Goal: Complete application form

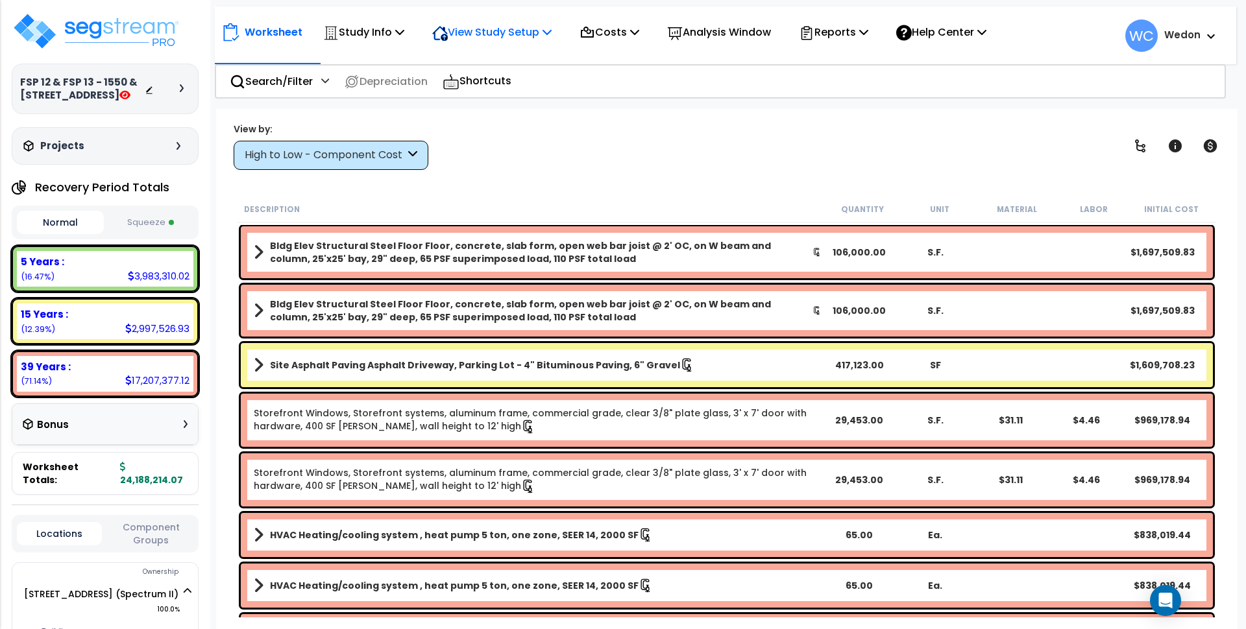
click at [513, 34] on p "View Study Setup" at bounding box center [491, 32] width 119 height 18
click at [522, 82] on link "View Questionnaire" at bounding box center [490, 89] width 128 height 26
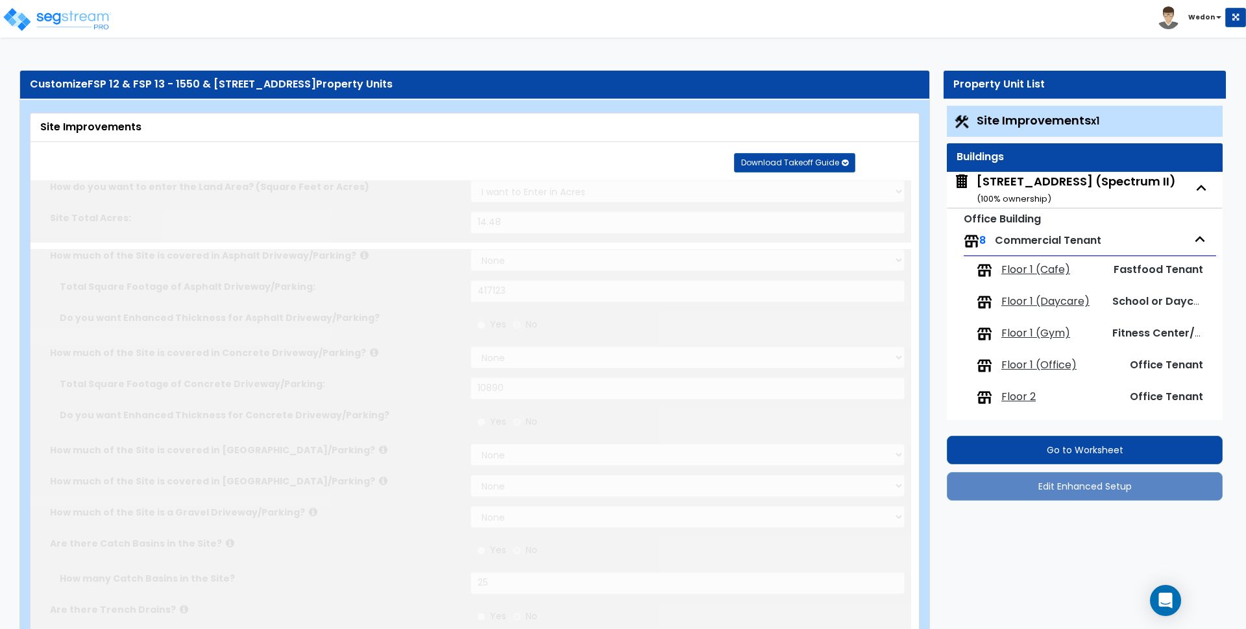
type input "14.48"
select select "2"
type input "417123"
select select "2"
type input "10890"
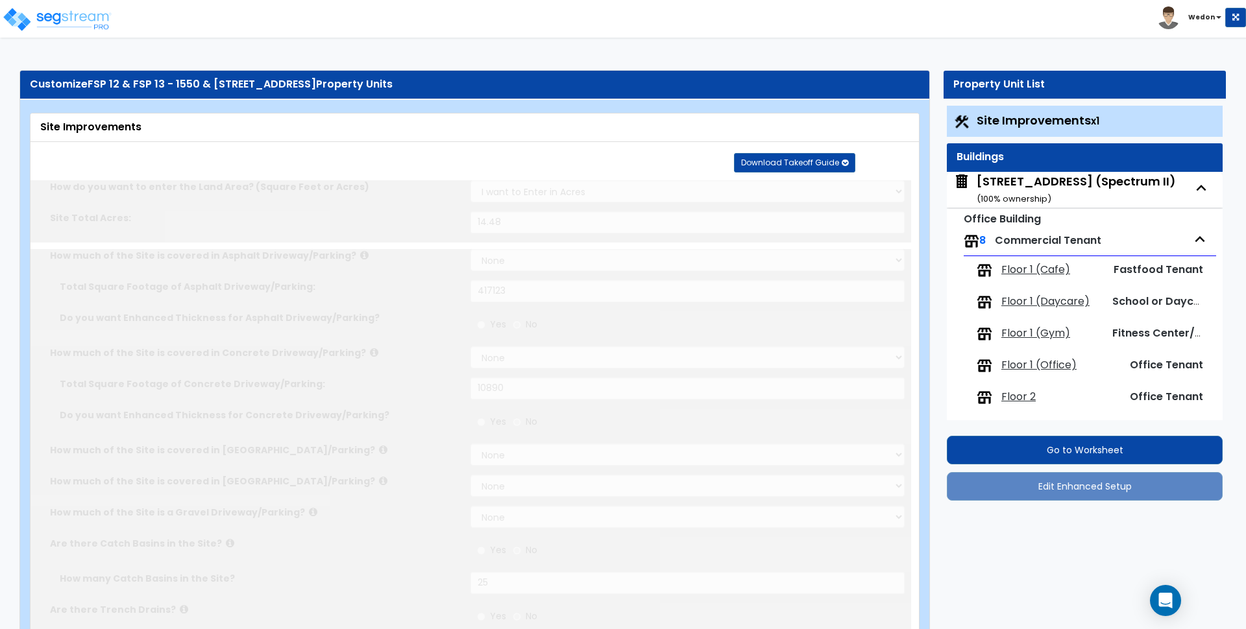
radio input "true"
type input "25"
radio input "true"
select select "2"
select select "1"
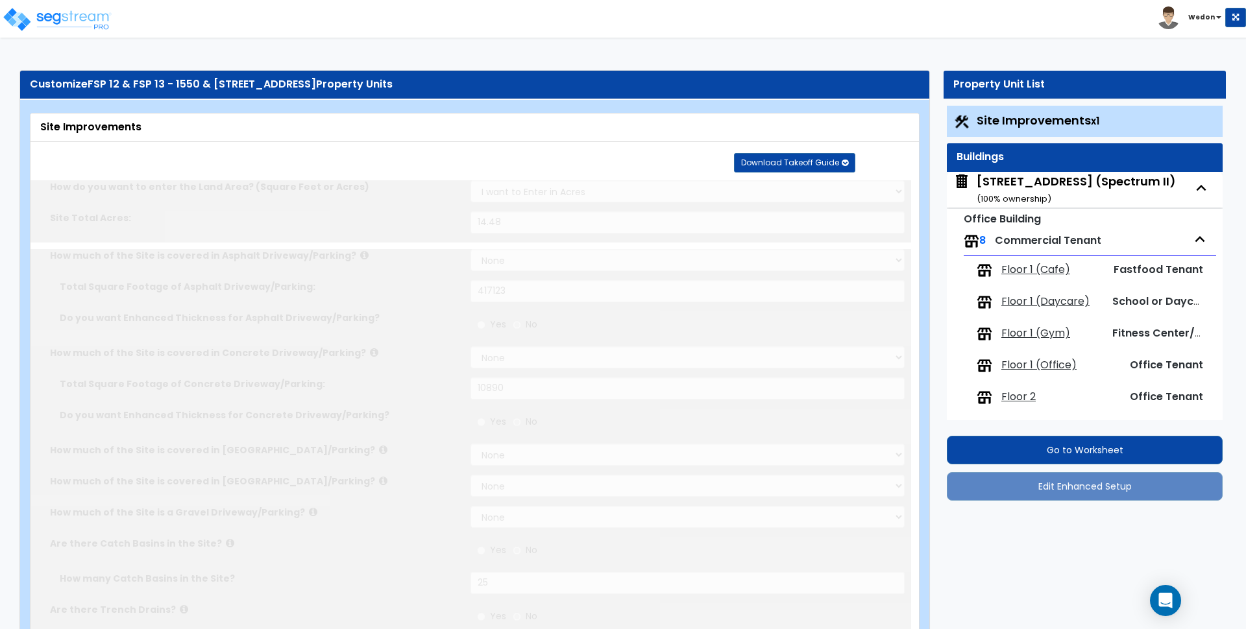
type input "15294"
radio input "true"
select select "2"
select select "1"
type input "8"
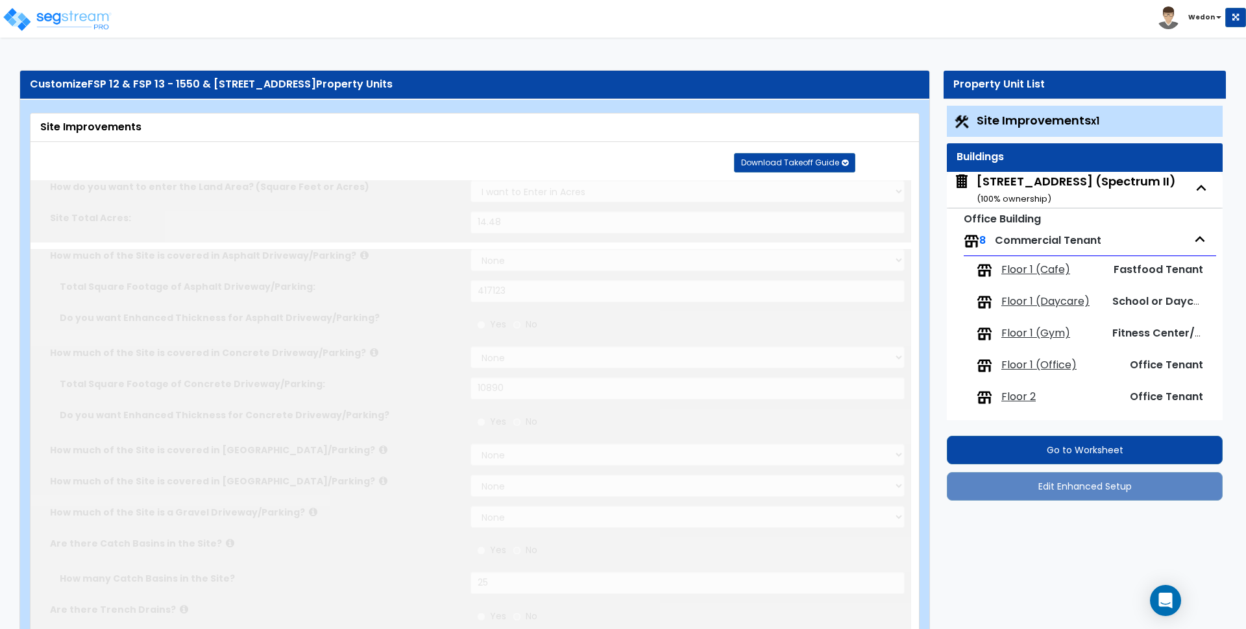
type input "25"
radio input "true"
type input "45"
radio input "true"
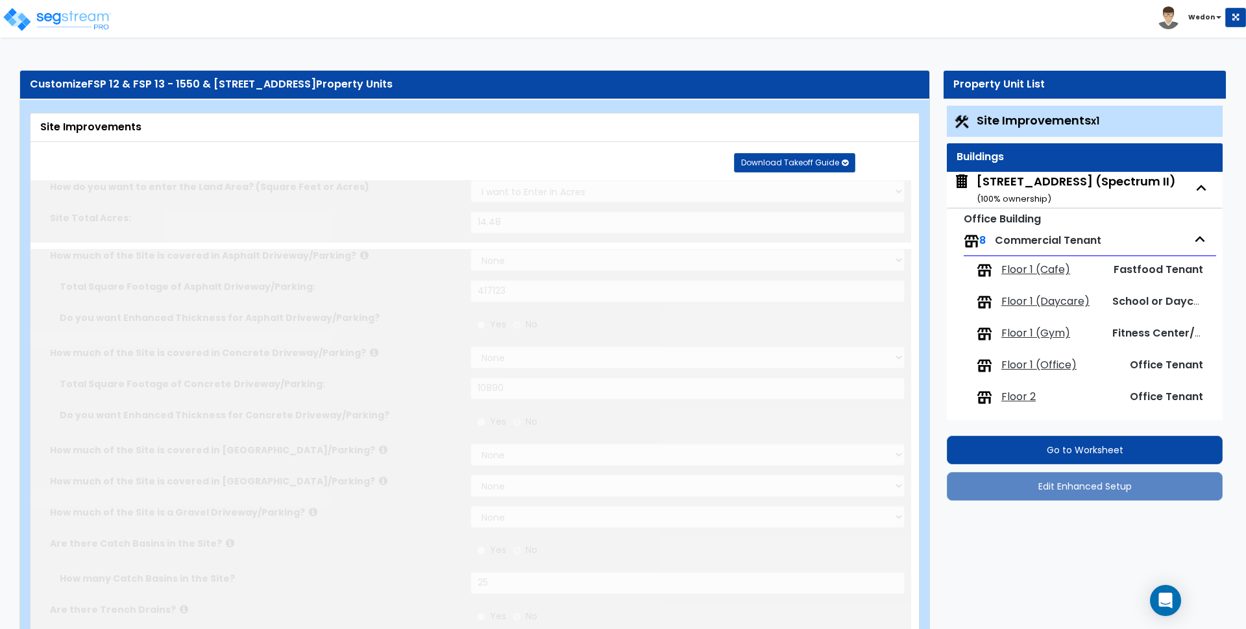
type input "12"
radio input "true"
type input "24"
select select "1"
radio input "true"
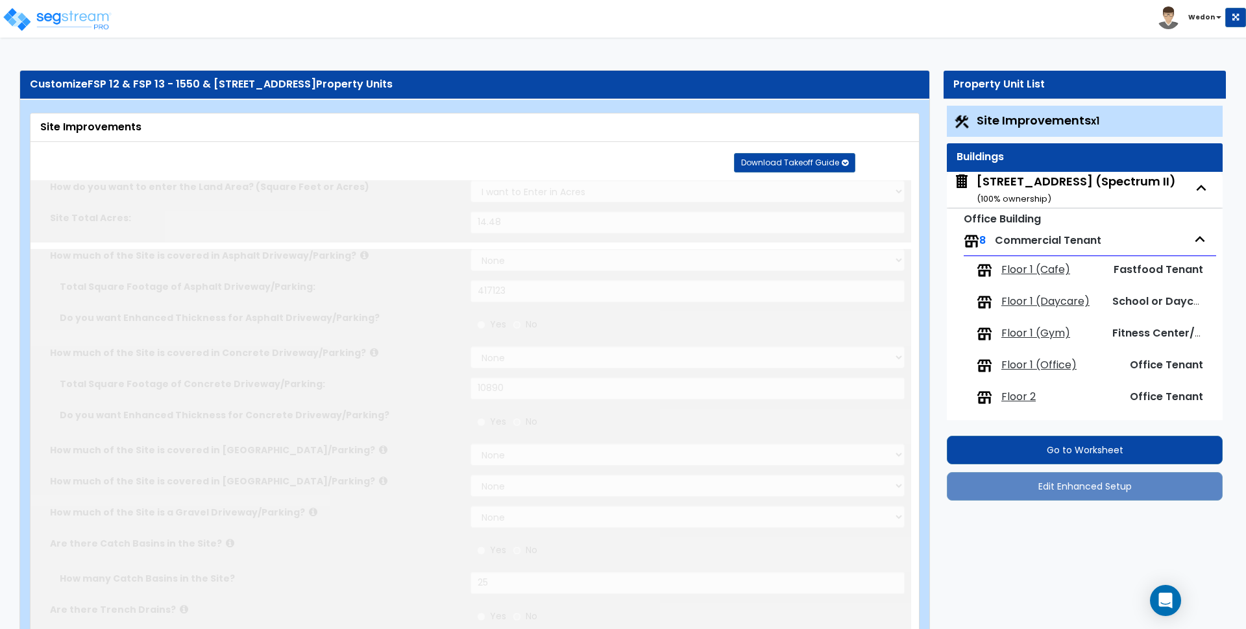
select select "2"
select select "4"
radio input "true"
select select "2"
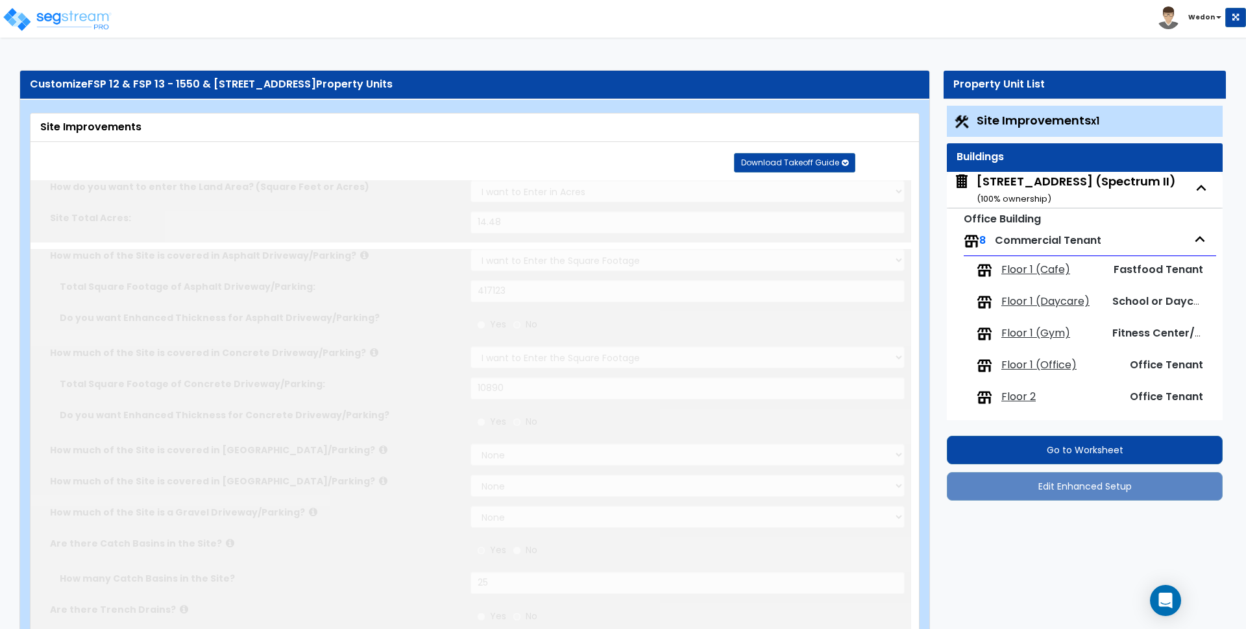
type input "4167"
select select "1"
radio input "true"
select select "1"
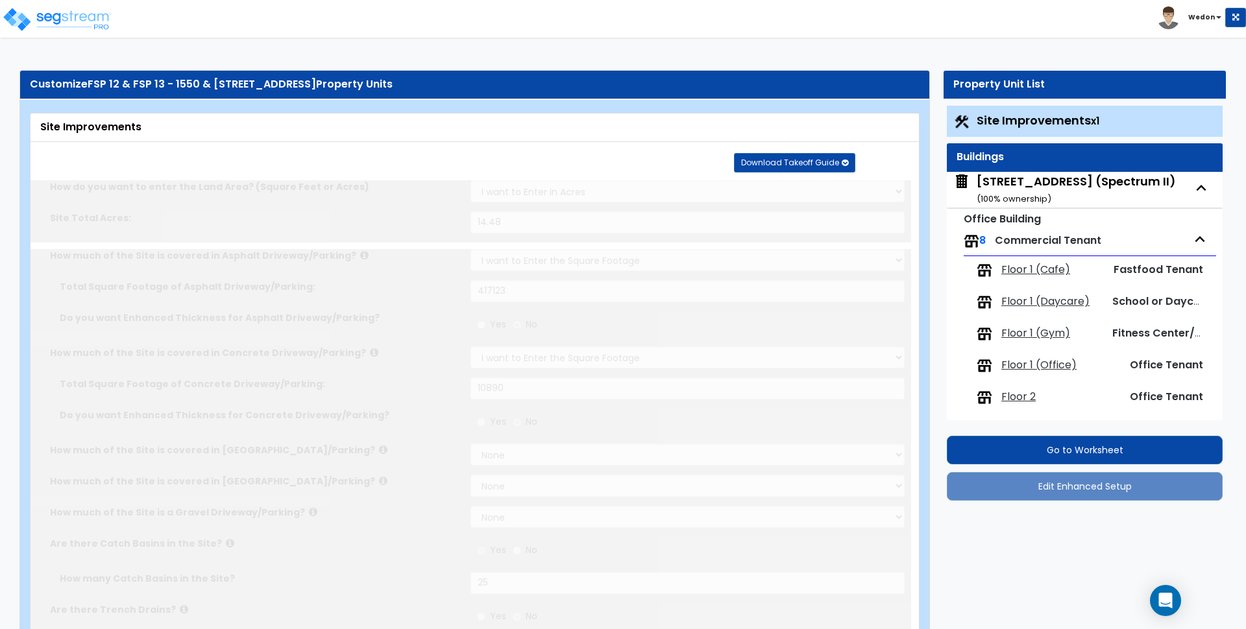
type input "5223"
radio input "true"
type input "20"
radio input "true"
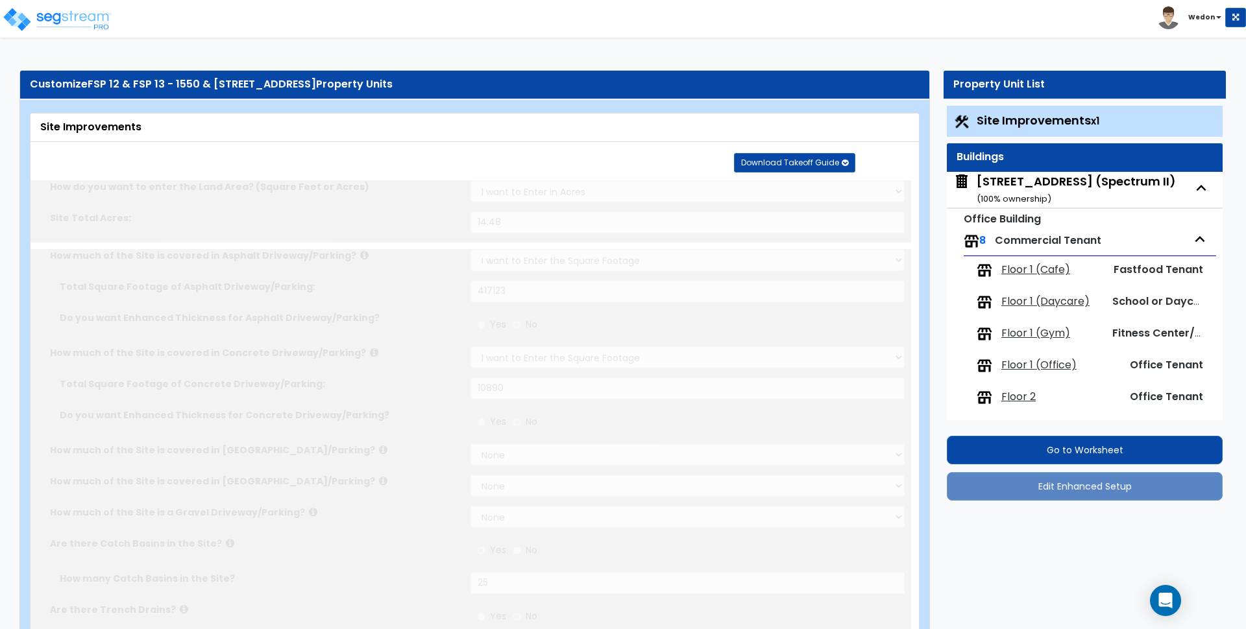
type input "217"
radio input "true"
select select "4"
type input "317"
select select "2"
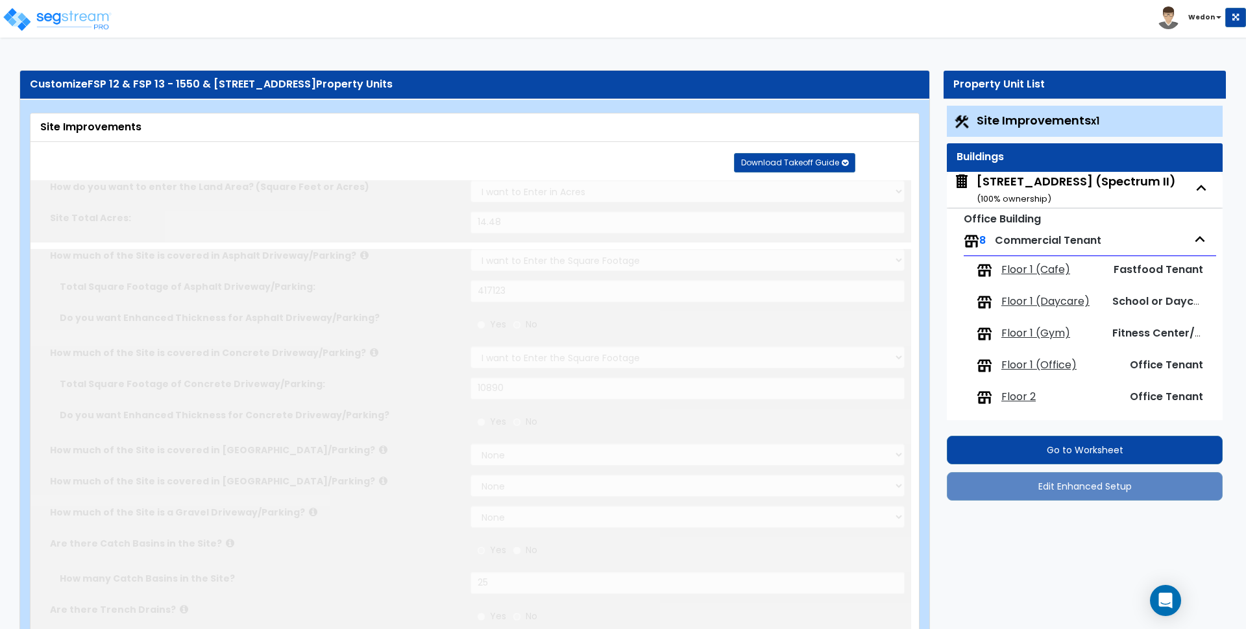
type input "37705"
radio input "true"
select select "2"
type input "37705"
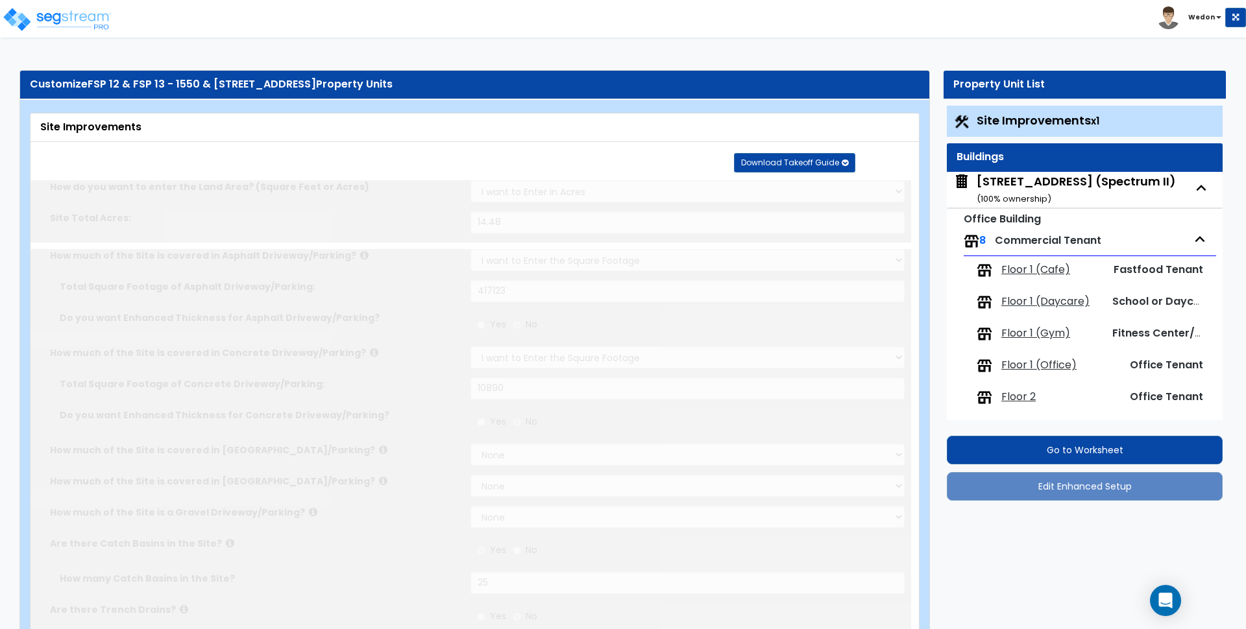
radio input "true"
select select "1"
select select "7"
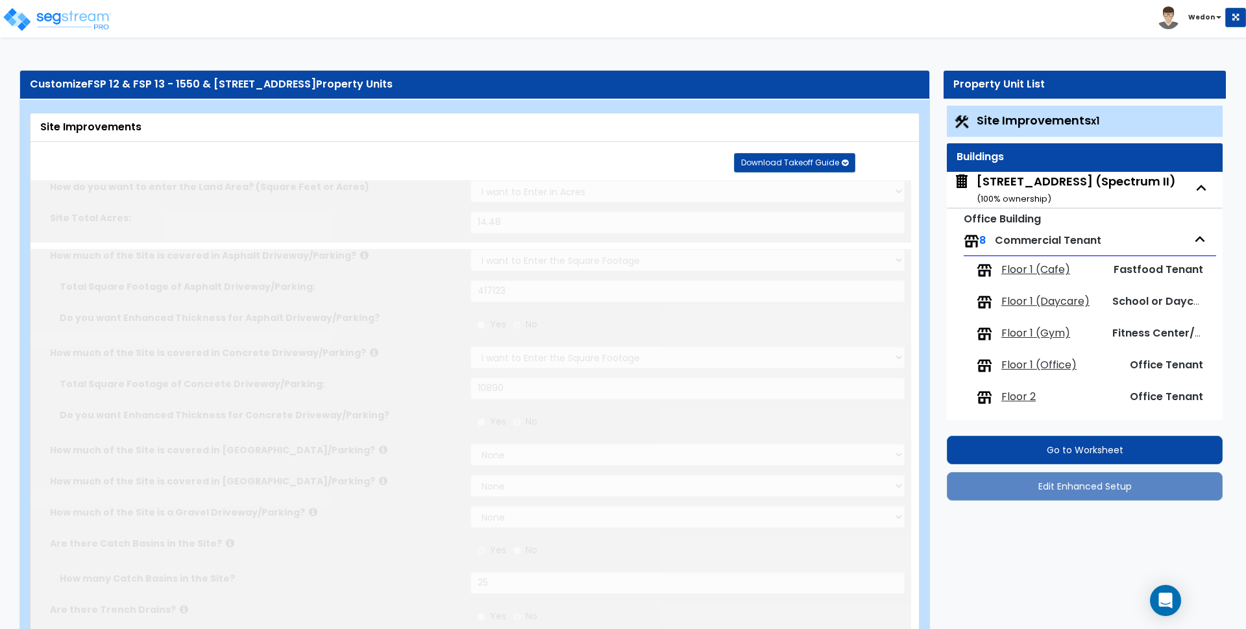
radio input "true"
type input "70743"
radio input "true"
type input "10"
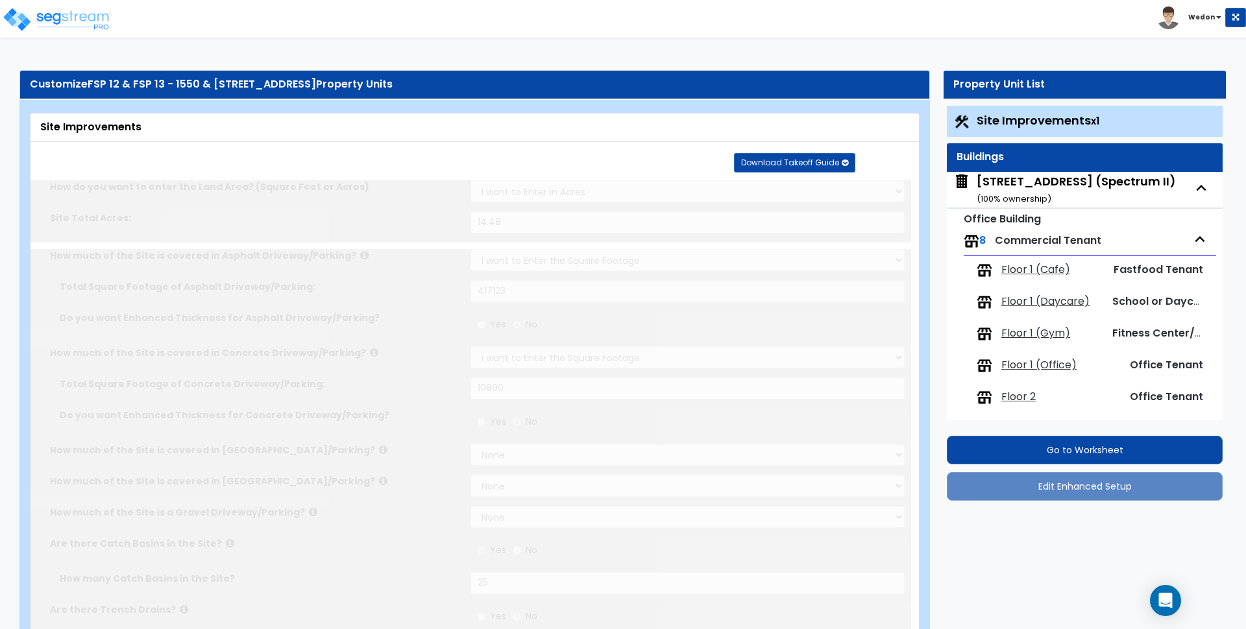
radio input "true"
type input "1"
type input "2000"
type input "3"
select select "2"
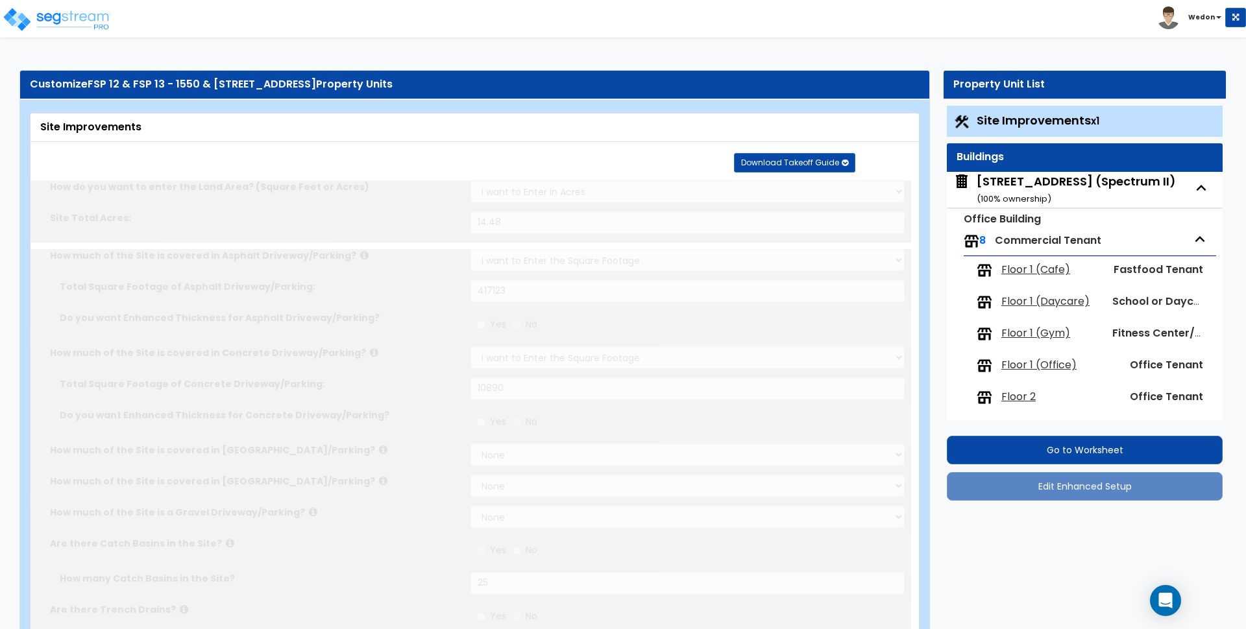
radio input "true"
select select "1"
type input "2"
type input "300"
type input "5"
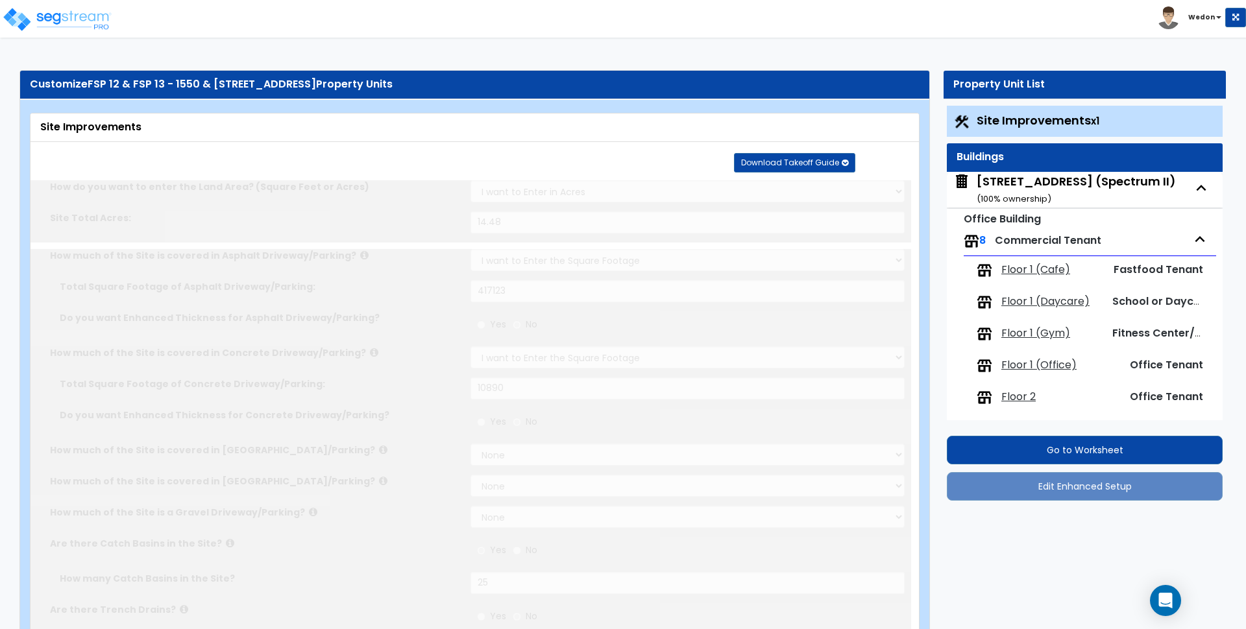
select select "4"
select select "2"
radio input "true"
type input "2"
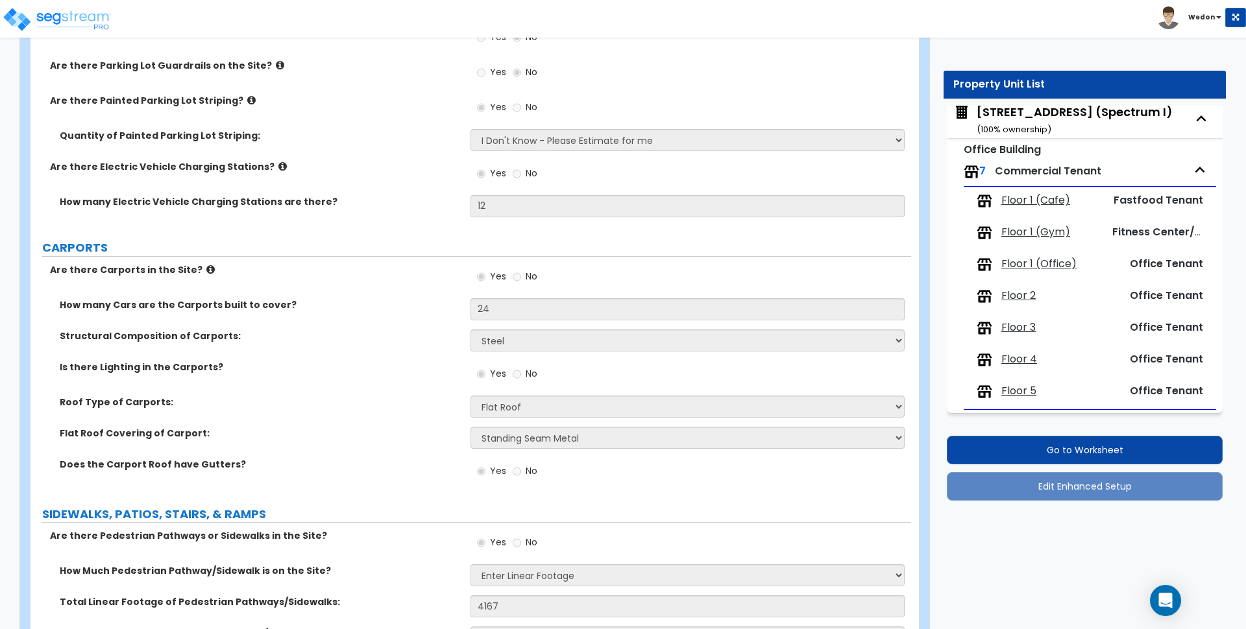
scroll to position [1155, 0]
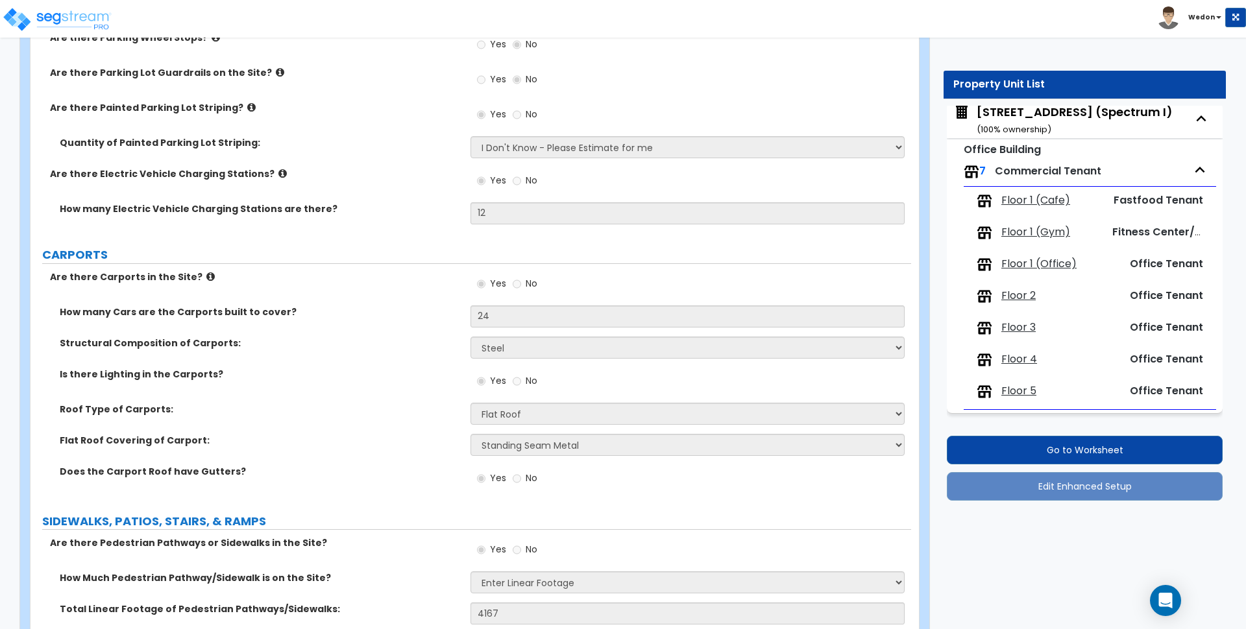
click at [1006, 147] on small "Office Building" at bounding box center [1002, 149] width 77 height 15
click at [1027, 119] on div "1650 W Digital Drive (Spectrum I) ( 100 % ownership)" at bounding box center [1075, 120] width 196 height 33
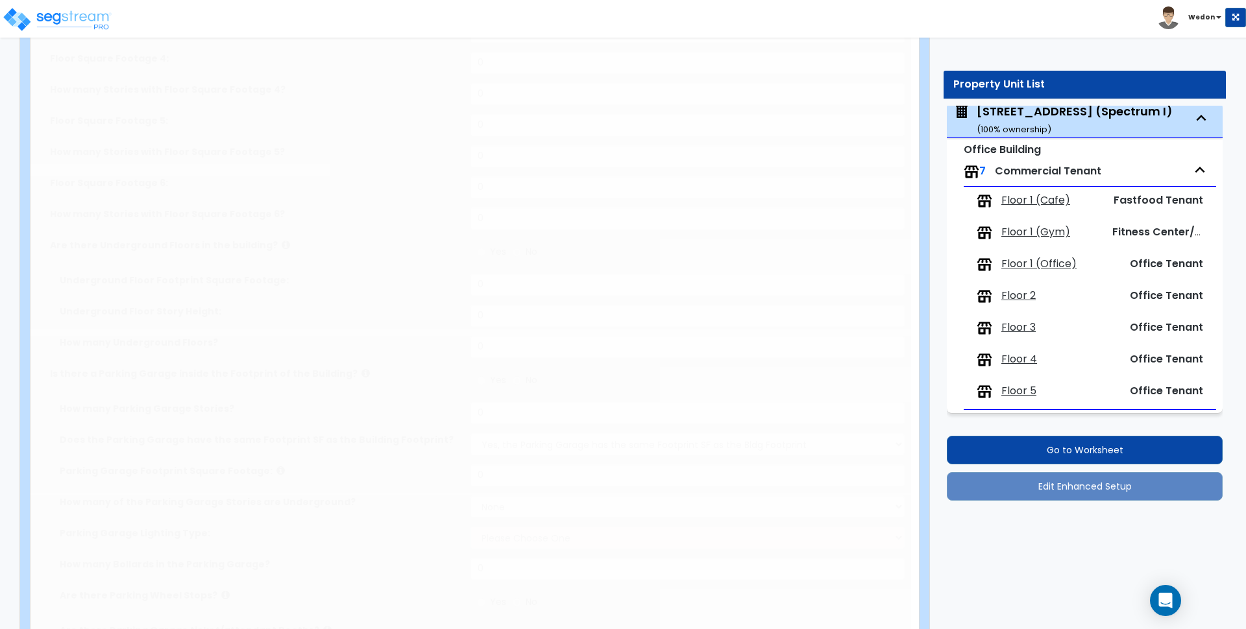
type input "75"
type input "250"
type input "5"
type input "26500"
select select "4"
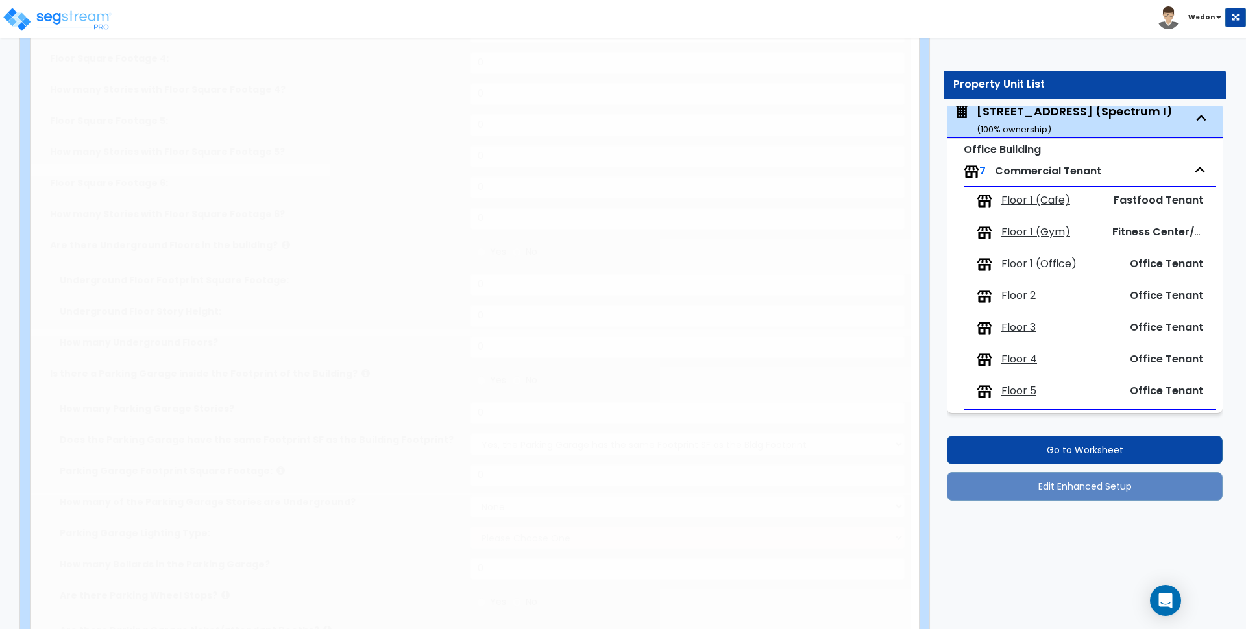
select select "2"
select select "3"
select select "5"
select select "13"
type input "55"
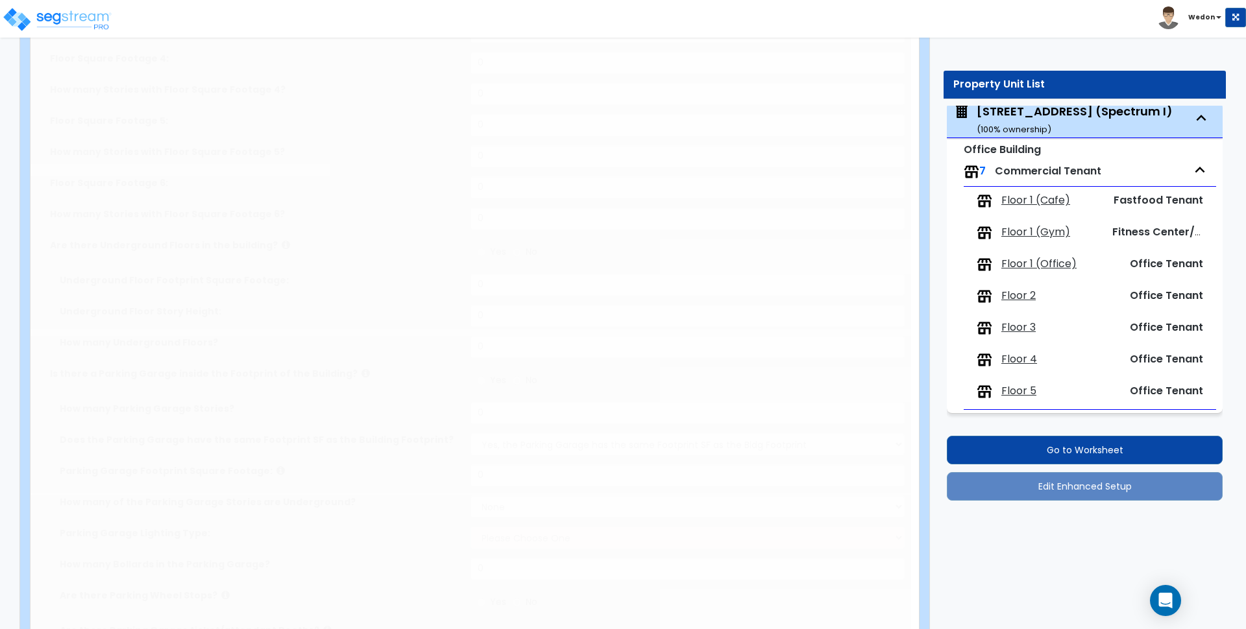
select select "2"
type input "23"
select select "6"
select select "2"
select select "1"
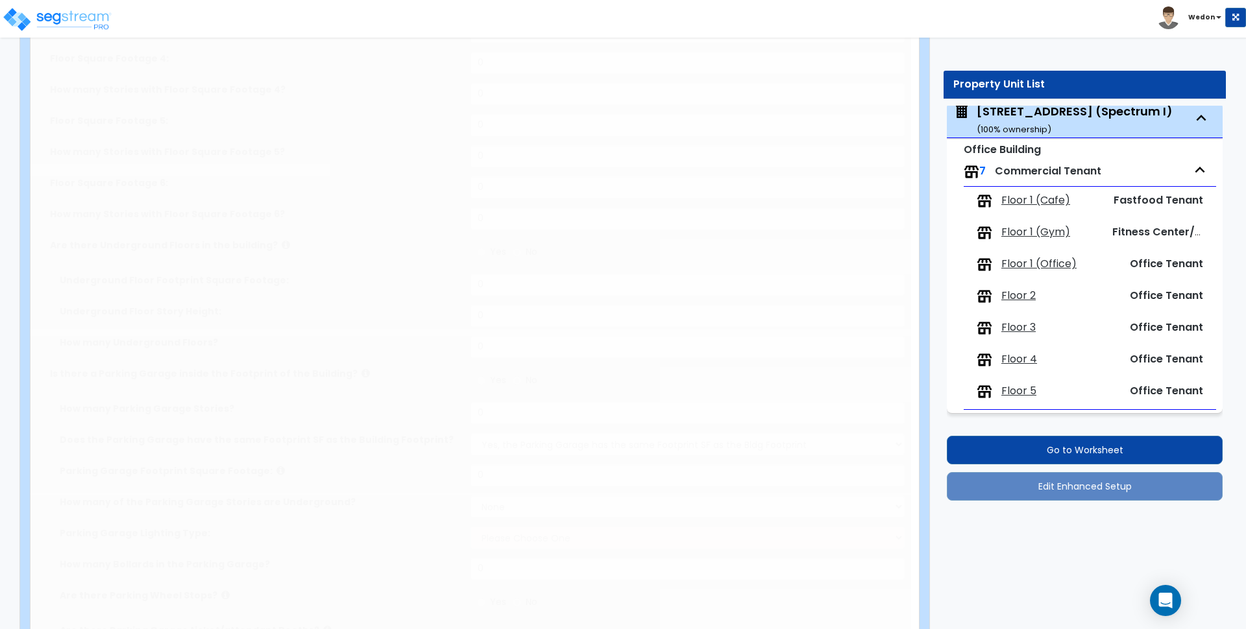
select select "3"
radio input "true"
type input "10"
radio input "true"
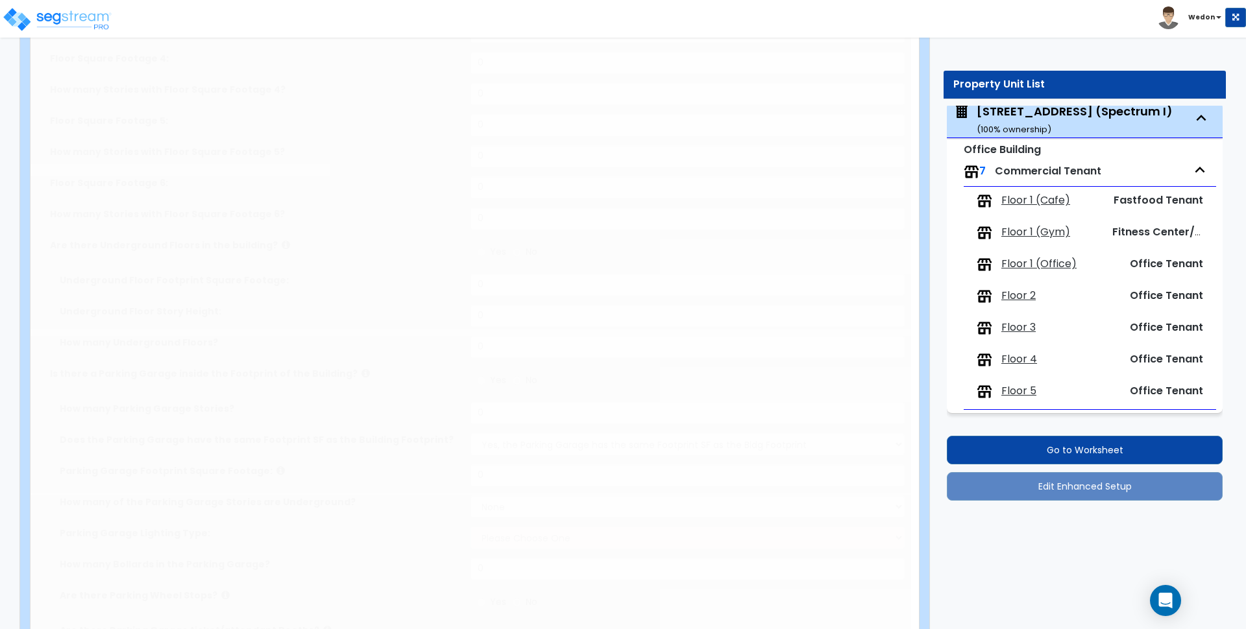
type input "29453"
radio input "true"
type input "2"
radio input "true"
type input "8"
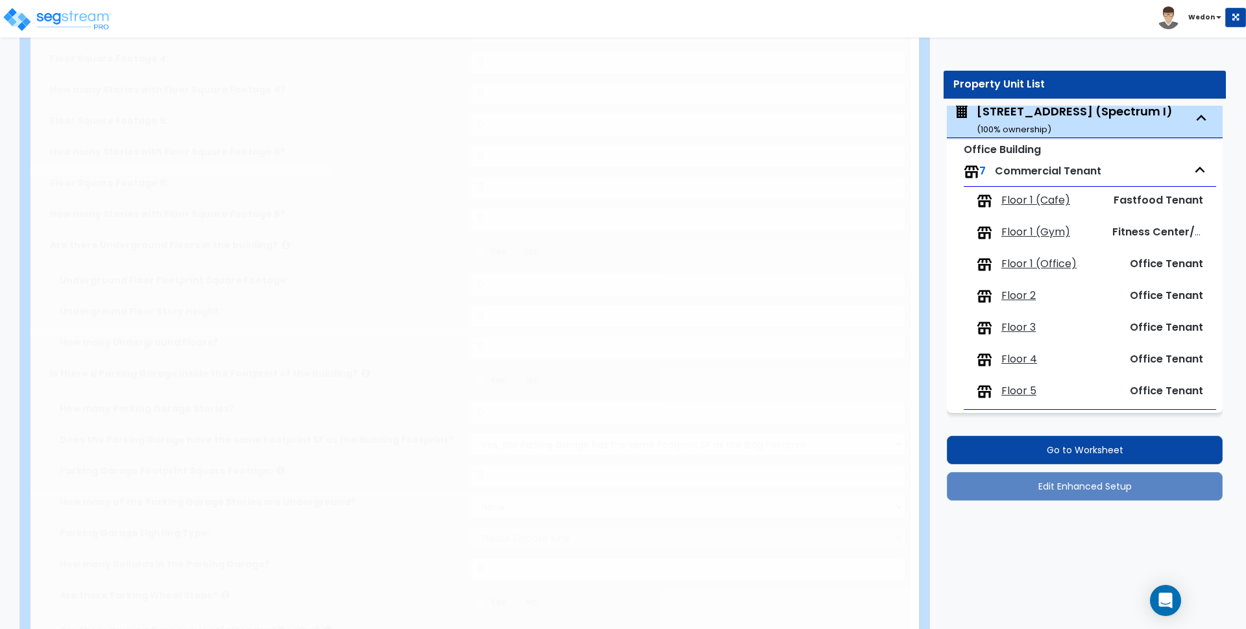
radio input "true"
select select "1"
select select "3"
type input "2"
select select "2"
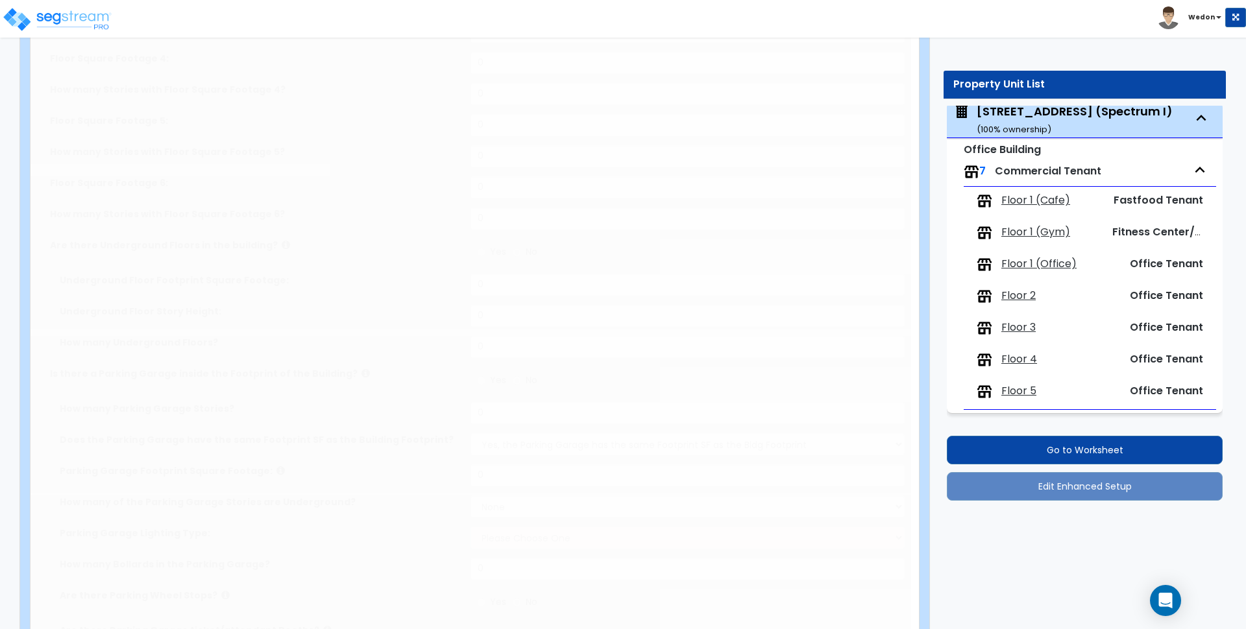
radio input "true"
select select "1"
select select "2"
type input "16"
select select "2"
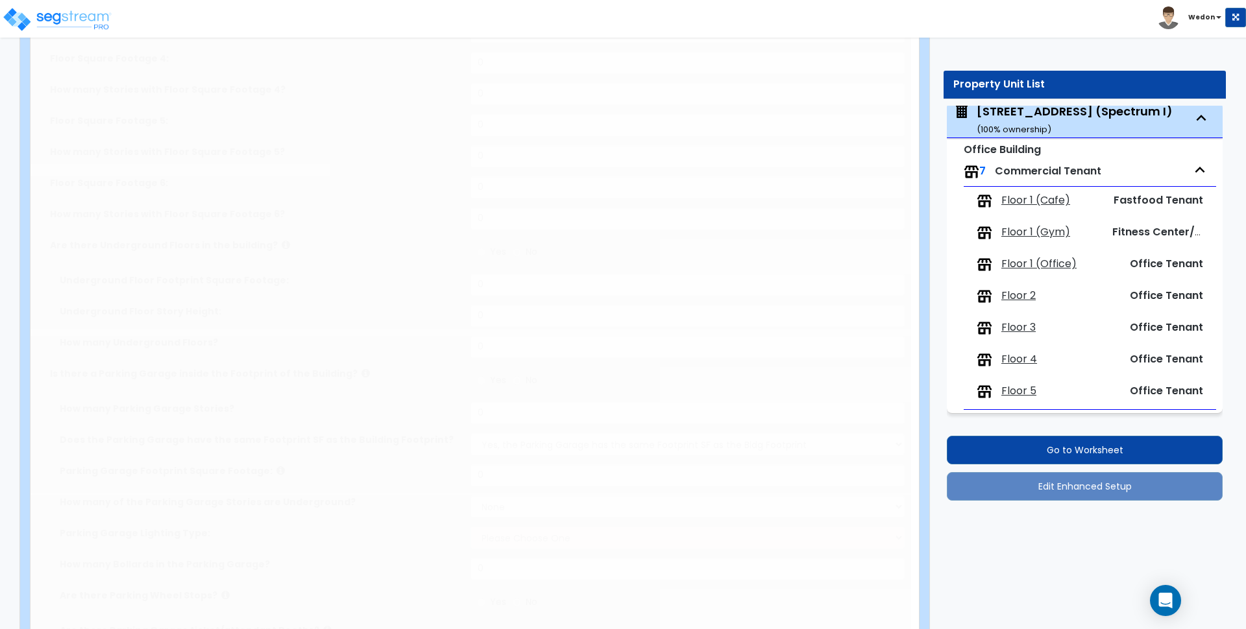
radio input "true"
type input "3"
select select "3"
radio input "true"
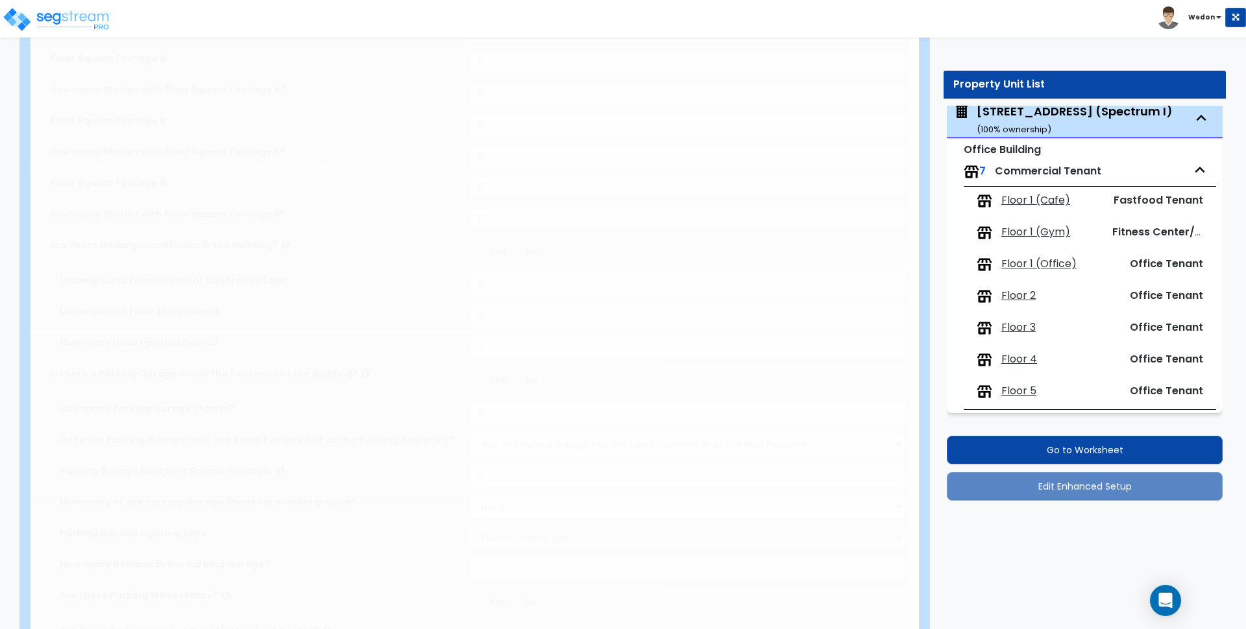
radio input "true"
select select "1"
radio input "true"
select select "2"
select select "1"
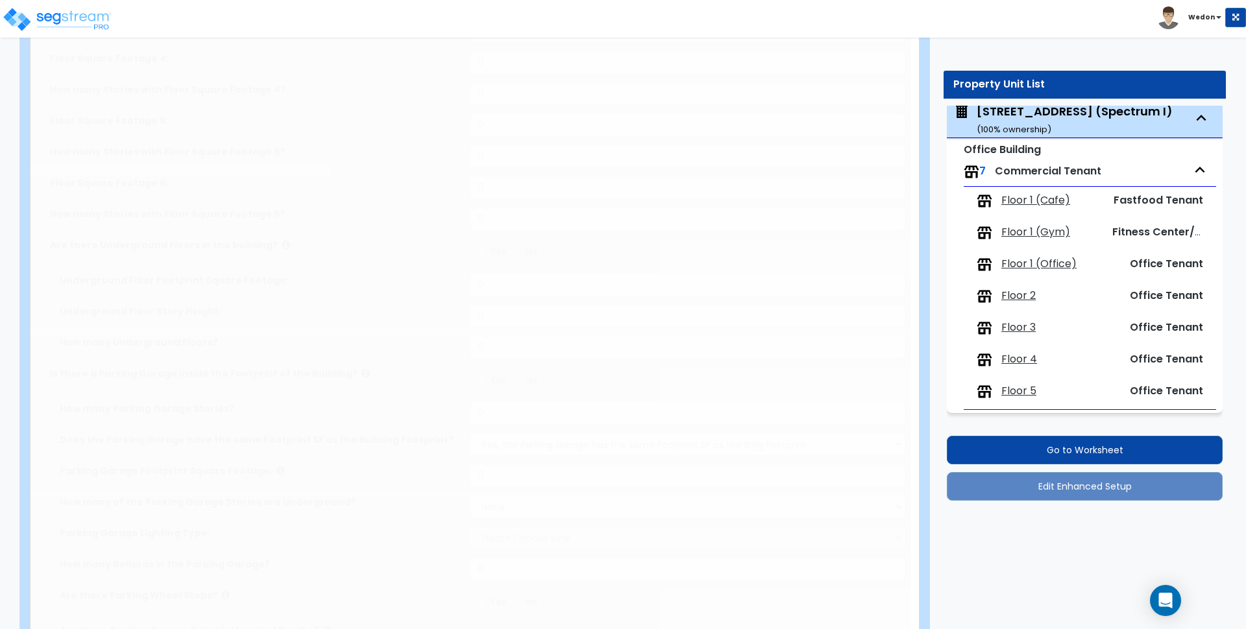
select select "6"
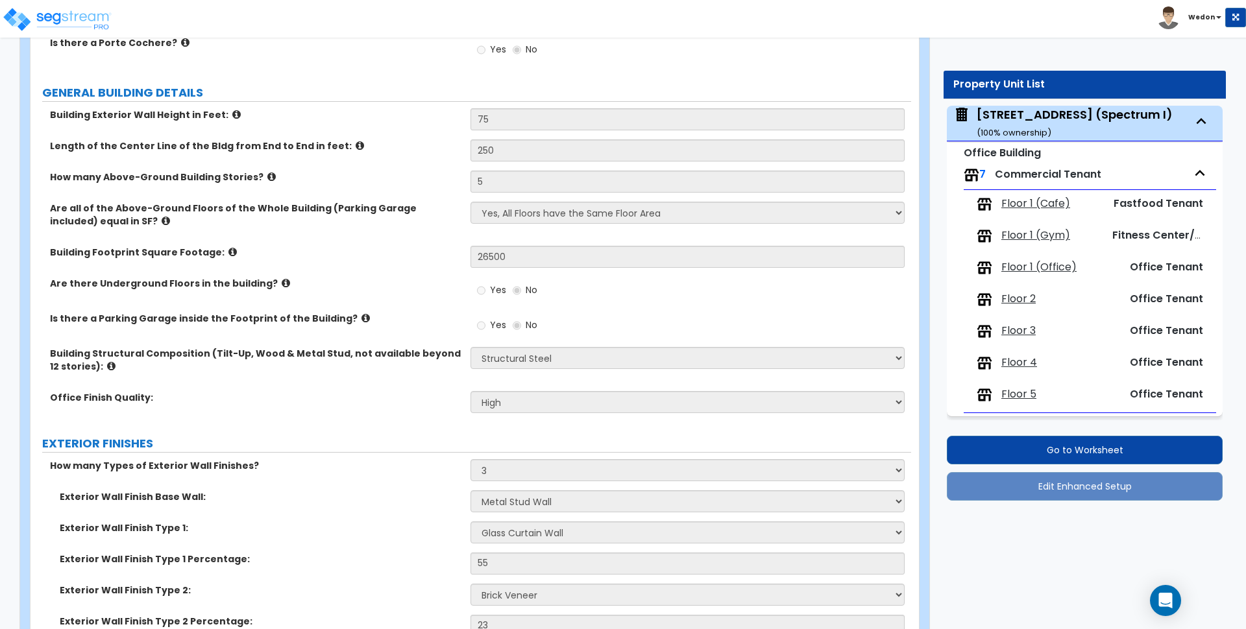
scroll to position [171, 0]
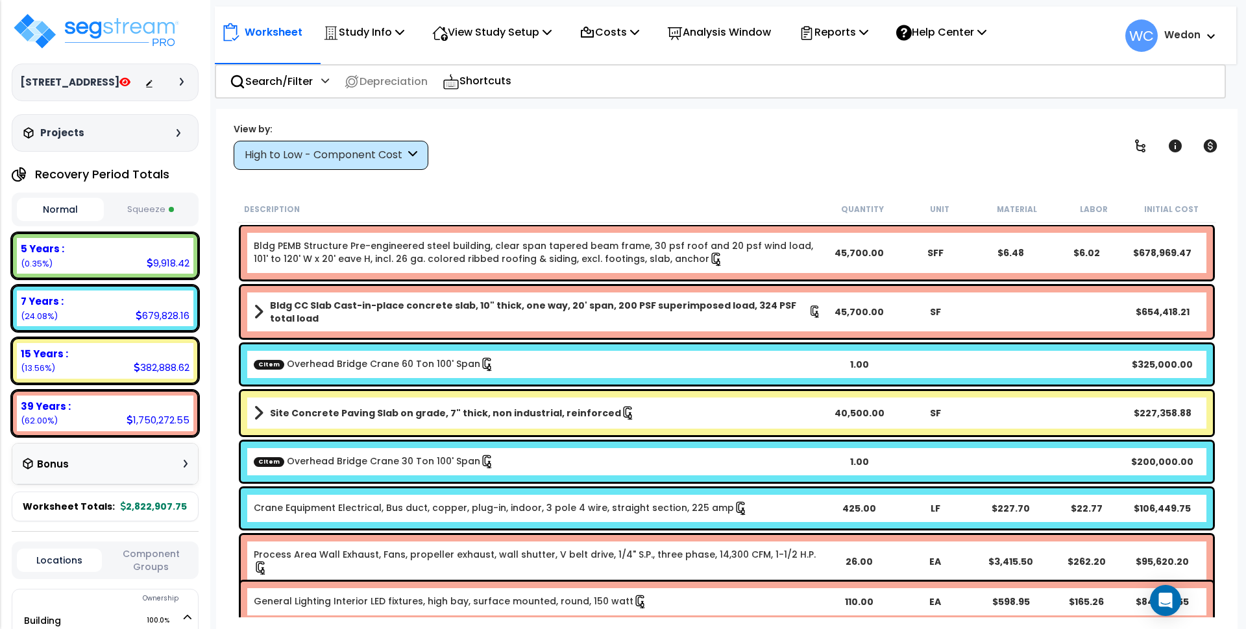
click at [179, 79] on div at bounding box center [167, 82] width 45 height 13
click at [182, 86] on div at bounding box center [167, 82] width 45 height 13
click at [181, 84] on icon at bounding box center [182, 82] width 4 height 8
